Goal: Information Seeking & Learning: Learn about a topic

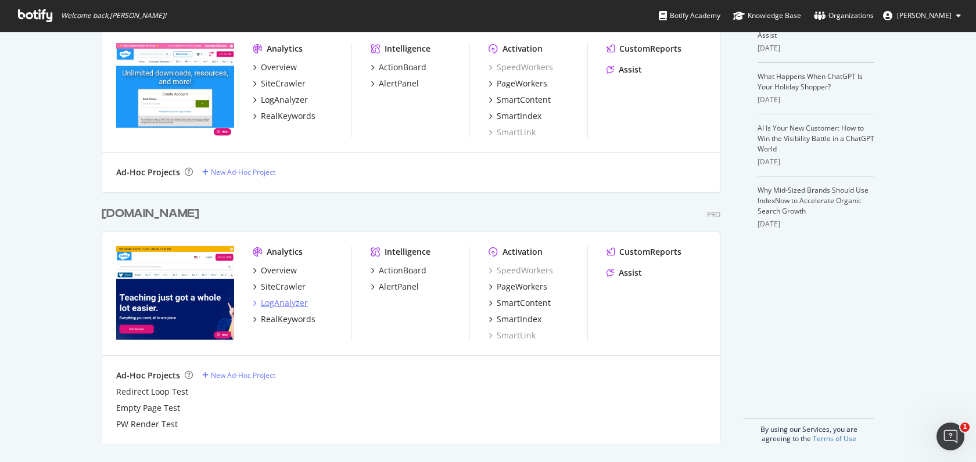
click at [289, 307] on div "LogAnalyzer" at bounding box center [284, 303] width 47 height 12
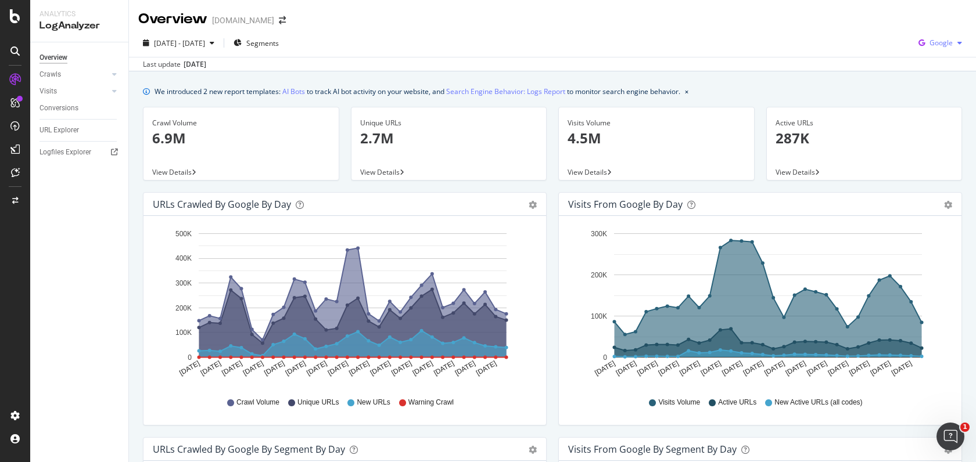
click at [932, 45] on span "Google" at bounding box center [940, 43] width 23 height 10
click at [920, 111] on span "OpenAI" at bounding box center [941, 109] width 43 height 10
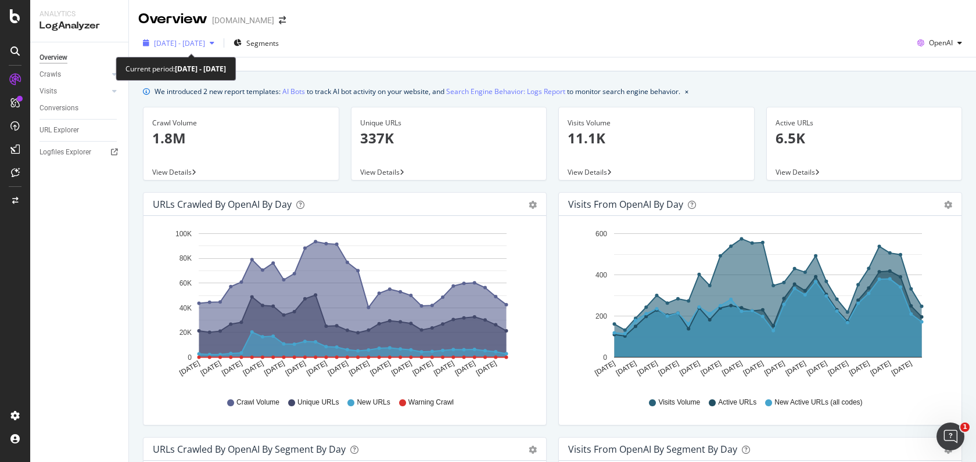
click at [205, 38] on span "[DATE] - [DATE]" at bounding box center [179, 43] width 51 height 10
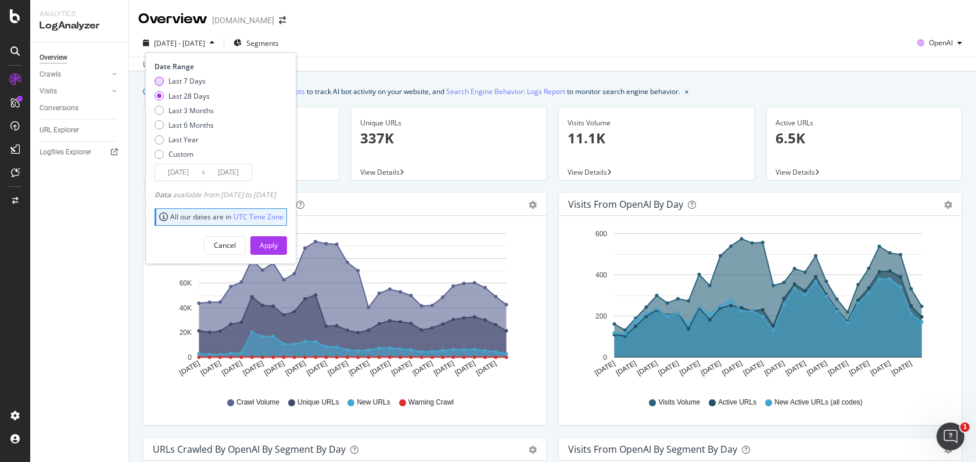
click at [189, 84] on div "Last 7 Days" at bounding box center [186, 81] width 37 height 10
type input "[DATE]"
click at [278, 243] on div "Apply" at bounding box center [269, 245] width 18 height 10
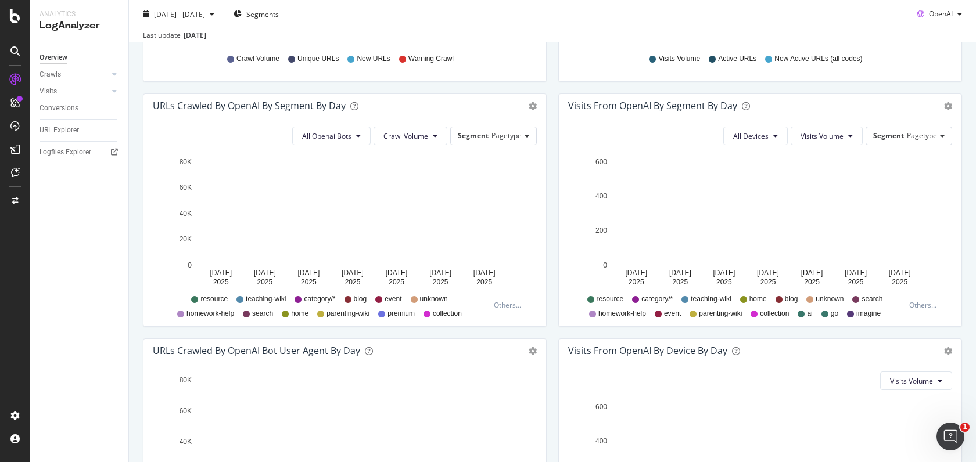
scroll to position [301, 0]
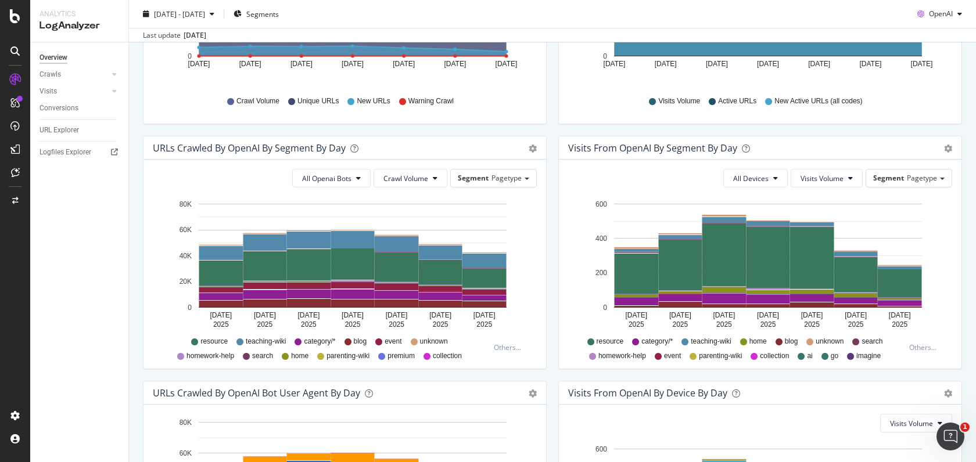
click at [946, 152] on div "Timeline (by Value) Table" at bounding box center [948, 148] width 8 height 12
click at [955, 141] on div "Visits from OpenAI By Segment By Day Timeline (by Value) Table" at bounding box center [760, 147] width 402 height 23
click at [952, 148] on div "Visits from OpenAI By Segment By Day Timeline (by Value) Table" at bounding box center [760, 147] width 402 height 23
click at [947, 148] on icon "gear" at bounding box center [948, 149] width 8 height 8
click at [879, 134] on div "Visits from OpenAI by day Area Table Hold CMD (⌘) while clicking to filter the …" at bounding box center [759, 13] width 415 height 245
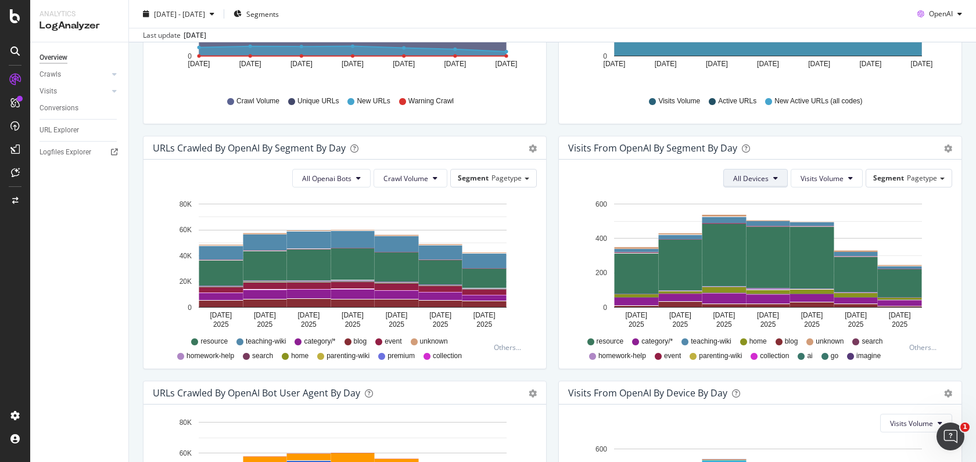
click at [755, 182] on button "All Devices" at bounding box center [755, 178] width 64 height 19
click at [812, 177] on span "Visits Volume" at bounding box center [821, 179] width 43 height 10
click at [894, 173] on span "Segment" at bounding box center [888, 178] width 31 height 10
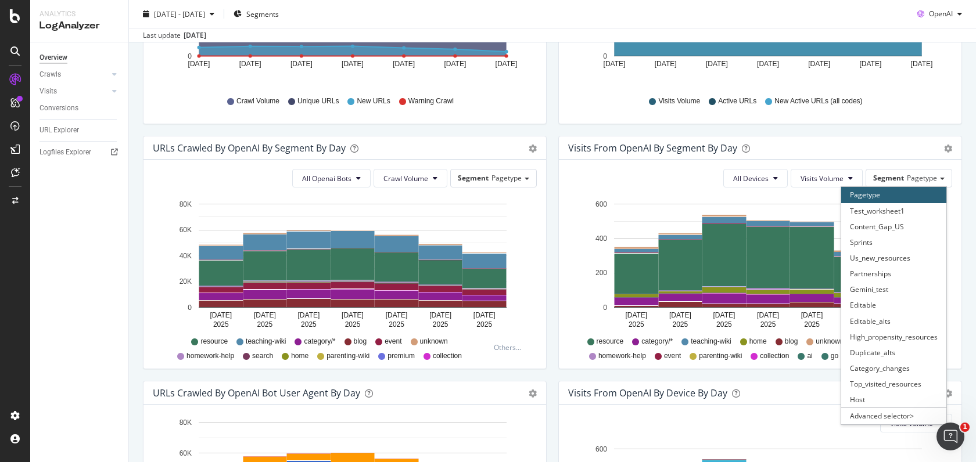
click at [884, 131] on div "Visits from OpenAI by day Area Table Hold CMD (⌘) while clicking to filter the …" at bounding box center [759, 13] width 415 height 245
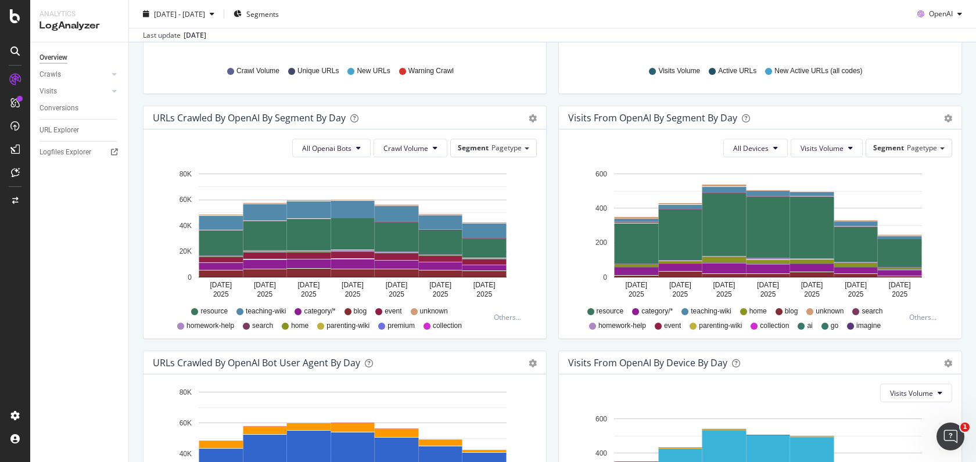
scroll to position [329, 0]
